Goal: Register for event/course

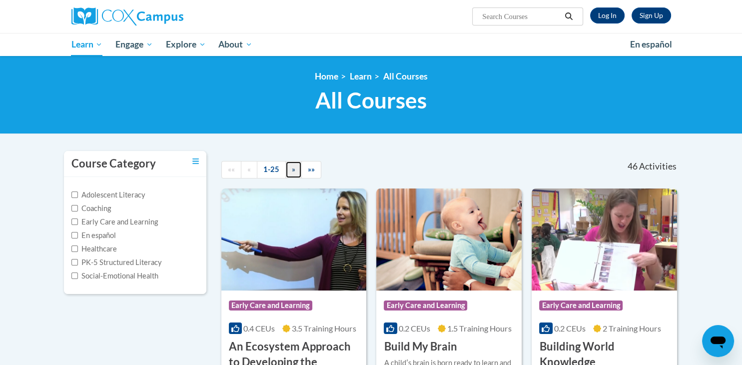
click at [292, 164] on link "»" at bounding box center [293, 169] width 16 height 17
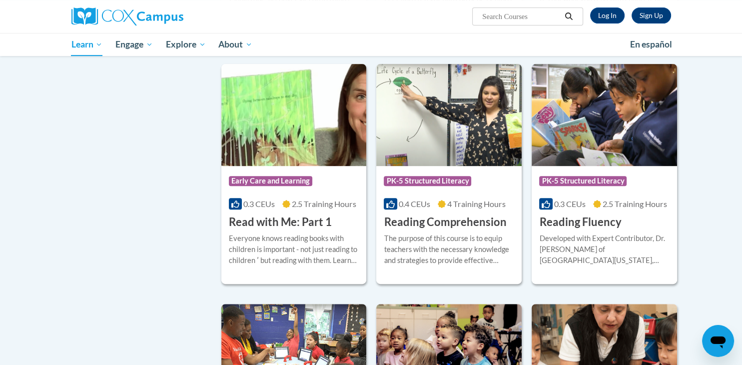
scroll to position [372, 0]
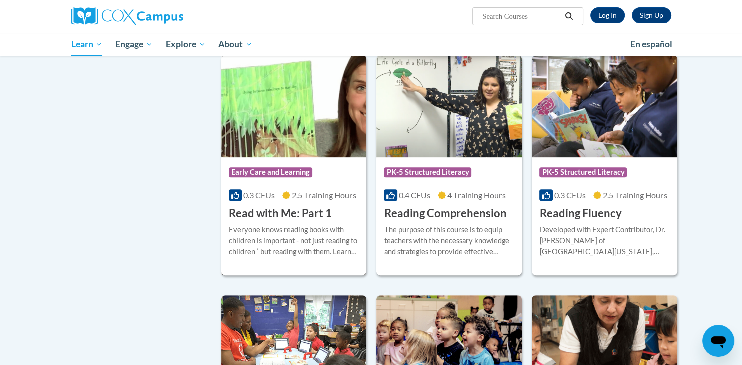
click at [277, 190] on div "0.3 CEUs 2.5 Training Hours" at bounding box center [294, 195] width 130 height 11
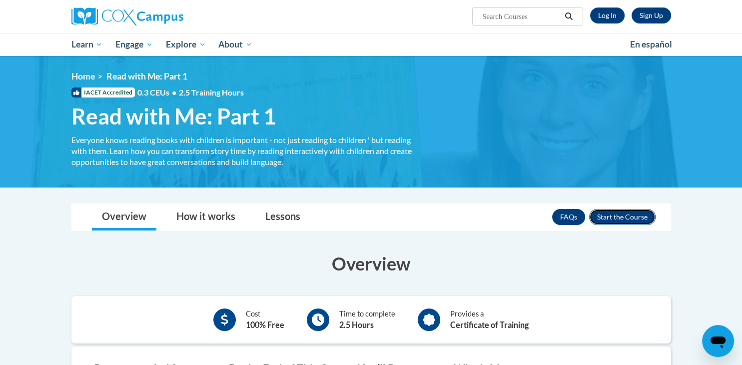
click at [626, 217] on button "Enroll" at bounding box center [622, 217] width 66 height 16
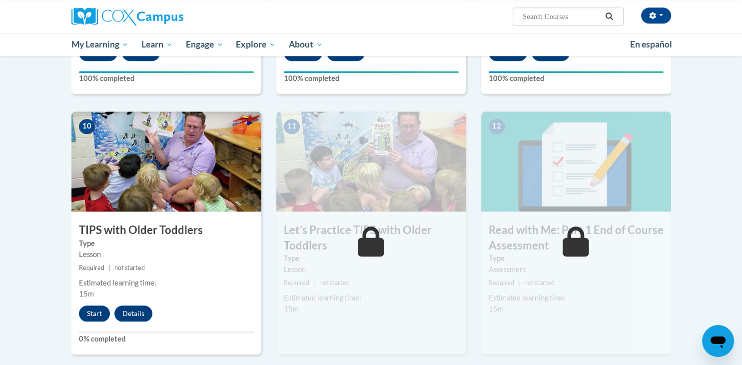
scroll to position [947, 0]
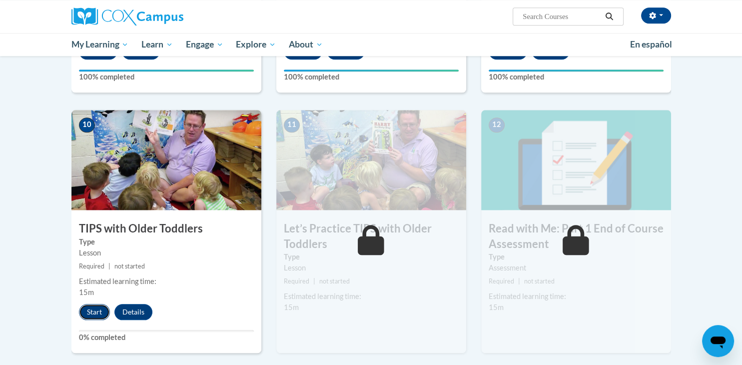
click at [95, 307] on button "Start" at bounding box center [94, 312] width 31 height 16
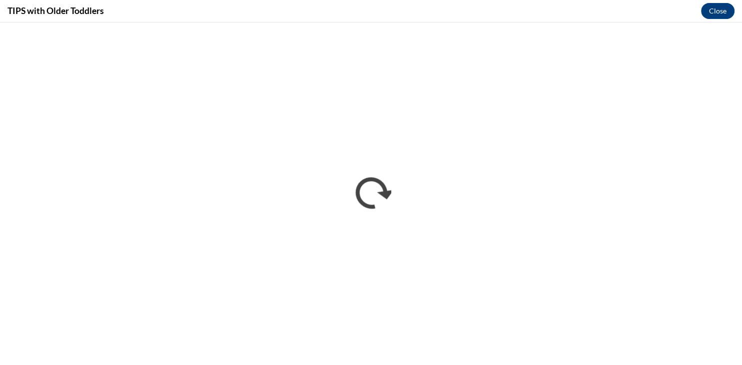
scroll to position [0, 0]
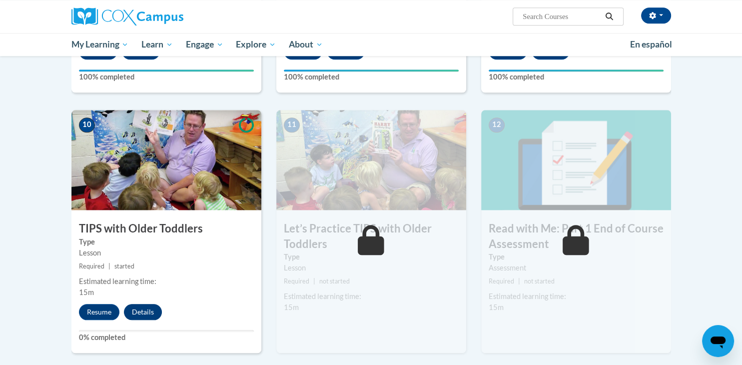
scroll to position [998, 0]
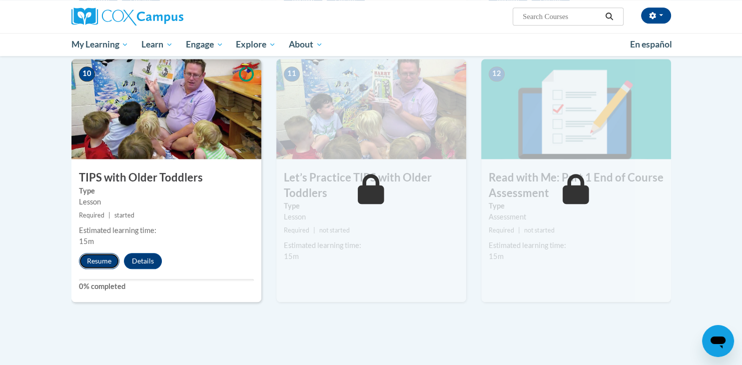
click at [98, 256] on button "Resume" at bounding box center [99, 261] width 40 height 16
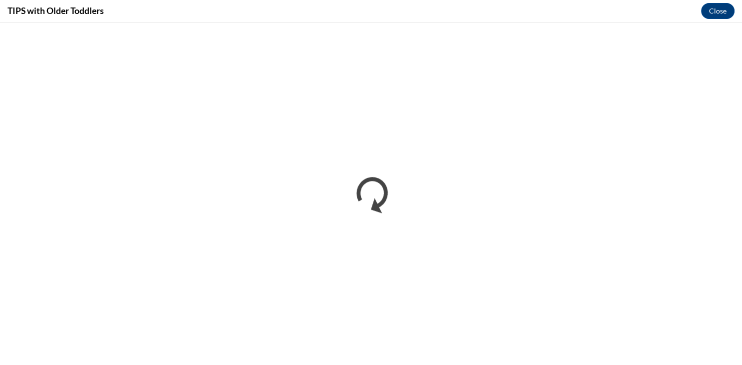
scroll to position [0, 0]
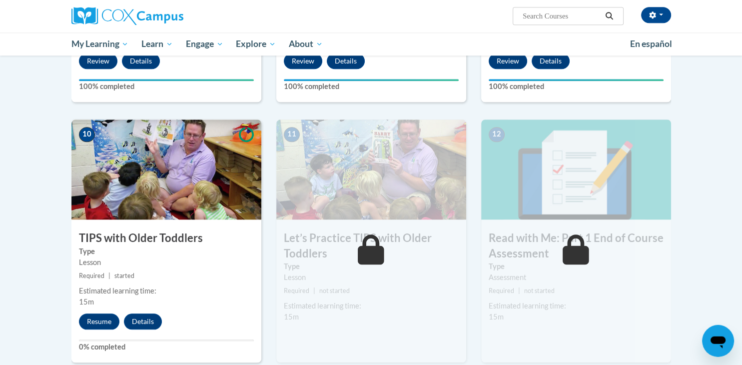
scroll to position [939, 0]
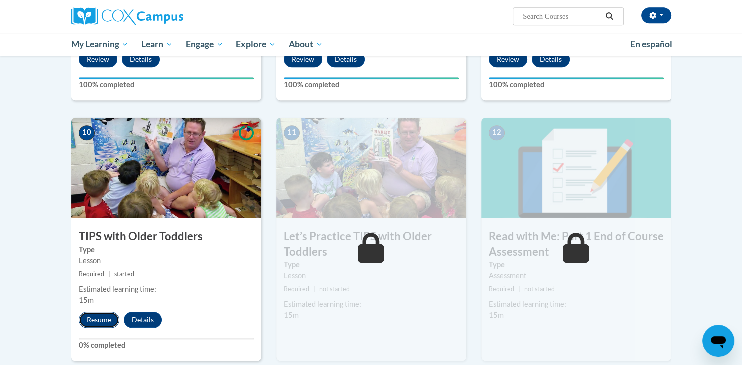
click at [100, 315] on button "Resume" at bounding box center [99, 320] width 40 height 16
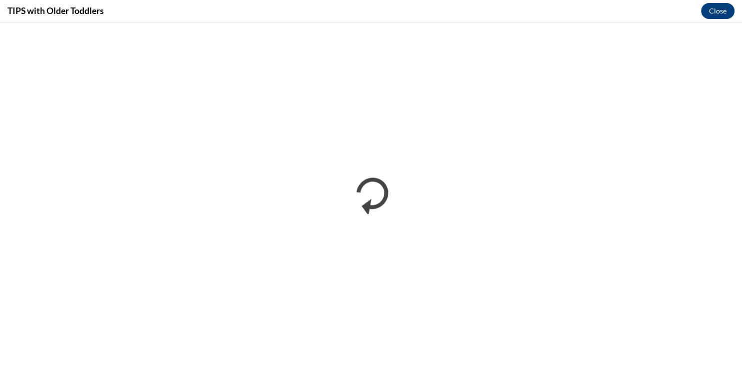
scroll to position [0, 0]
